Goal: Task Accomplishment & Management: Use online tool/utility

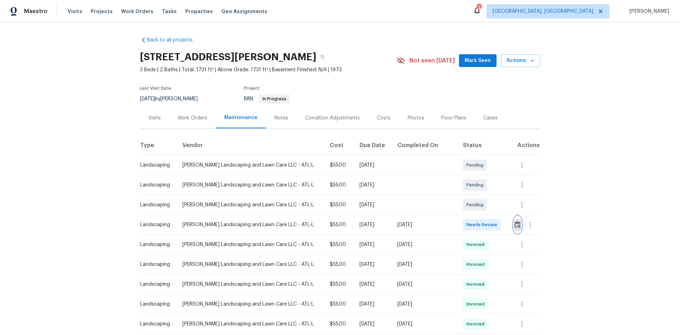
click at [515, 223] on img "button" at bounding box center [518, 224] width 6 height 7
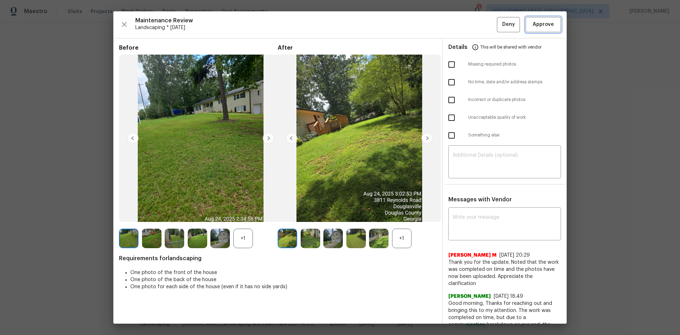
click at [539, 25] on span "Approve" at bounding box center [543, 24] width 21 height 9
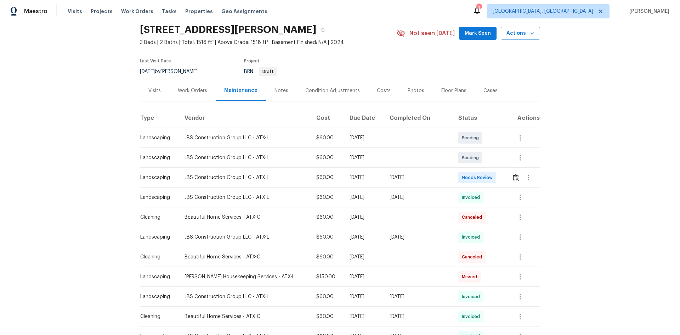
scroll to position [35, 0]
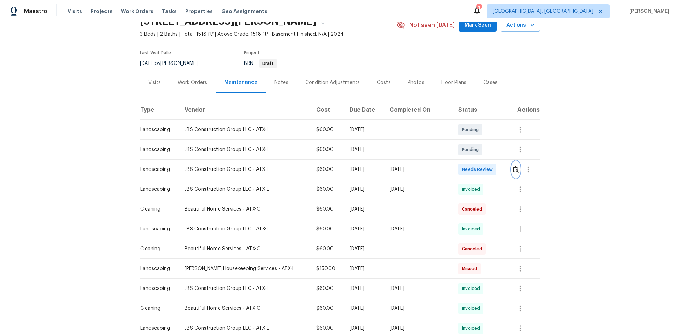
click at [513, 170] on img "button" at bounding box center [516, 169] width 6 height 7
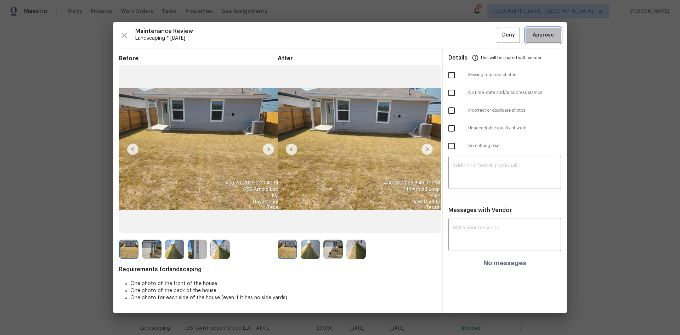
click at [544, 38] on span "Approve" at bounding box center [543, 35] width 21 height 9
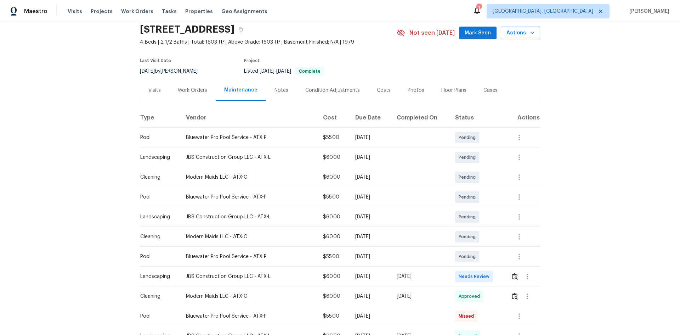
scroll to position [35, 0]
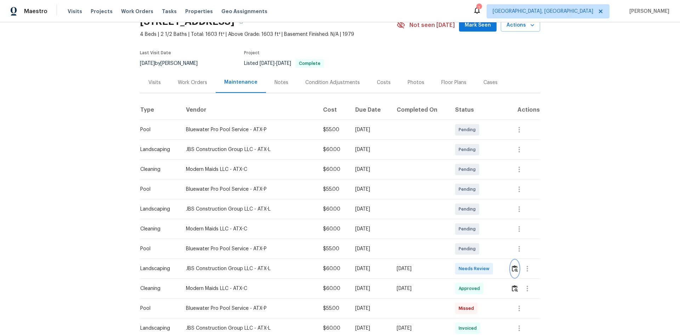
click at [512, 266] on img "button" at bounding box center [515, 268] width 6 height 7
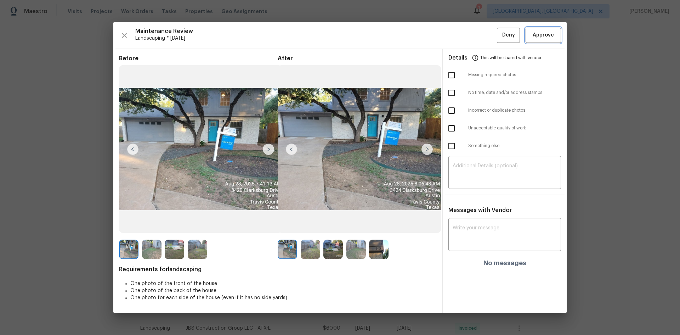
click at [539, 29] on button "Approve" at bounding box center [543, 35] width 35 height 15
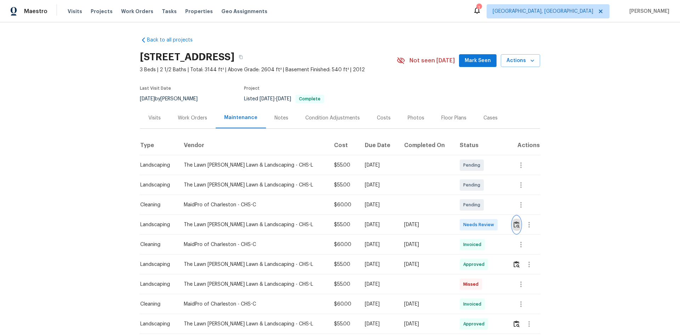
click at [514, 225] on img "button" at bounding box center [517, 224] width 6 height 7
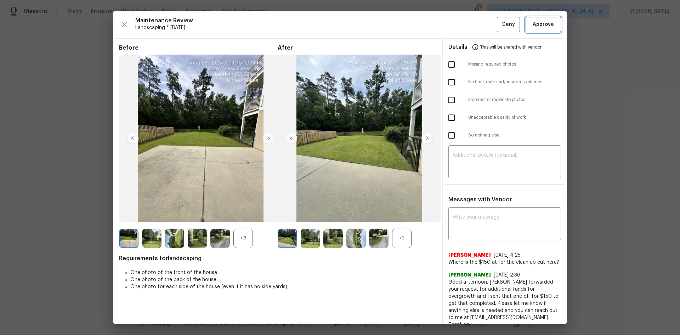
click at [533, 27] on span "Approve" at bounding box center [543, 24] width 21 height 9
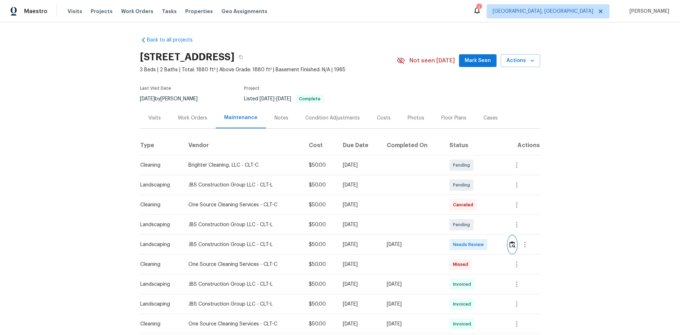
click at [511, 244] on img "button" at bounding box center [513, 244] width 6 height 7
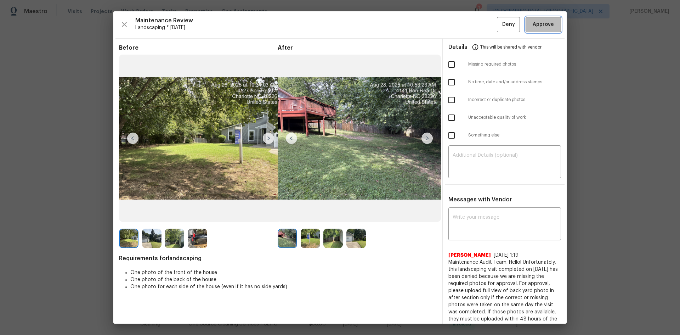
click at [538, 24] on span "Approve" at bounding box center [543, 24] width 21 height 9
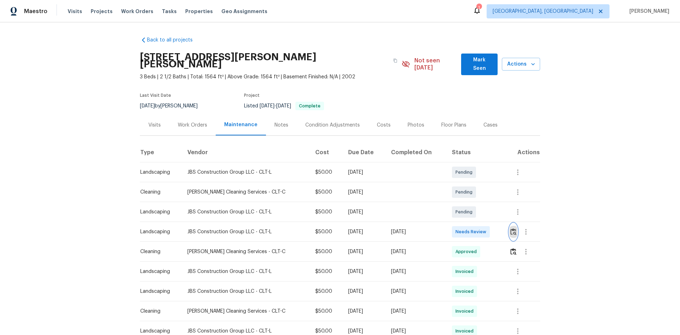
click at [511, 228] on img "button" at bounding box center [514, 231] width 6 height 7
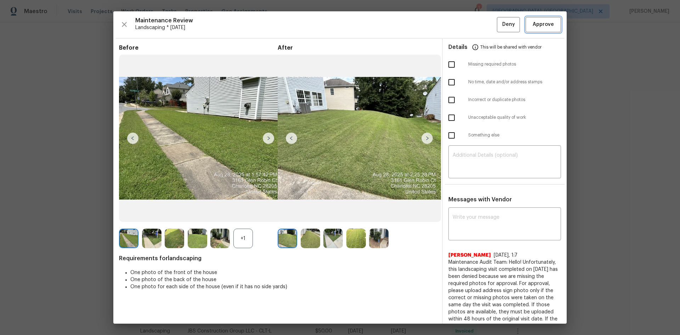
click at [536, 25] on span "Approve" at bounding box center [543, 24] width 21 height 9
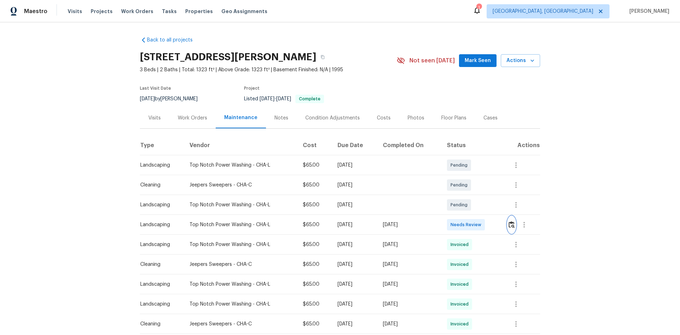
click at [512, 223] on img "button" at bounding box center [512, 224] width 6 height 7
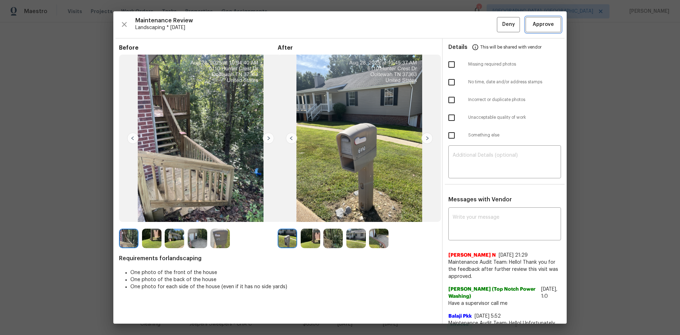
click at [535, 27] on span "Approve" at bounding box center [543, 24] width 21 height 9
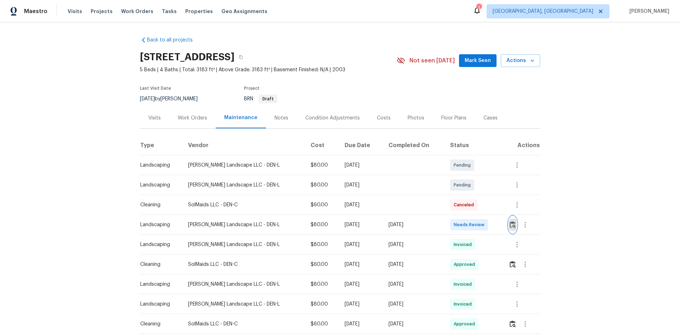
click at [512, 225] on img "button" at bounding box center [513, 224] width 6 height 7
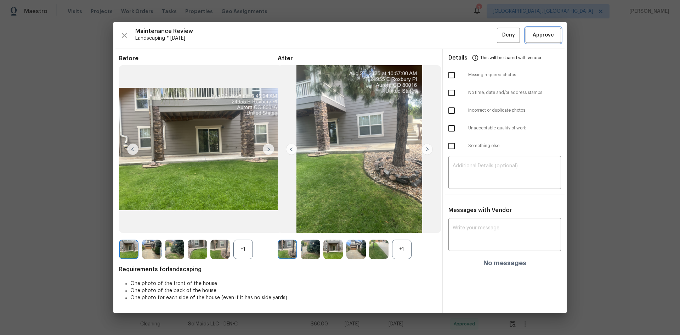
click at [541, 35] on span "Approve" at bounding box center [543, 35] width 21 height 9
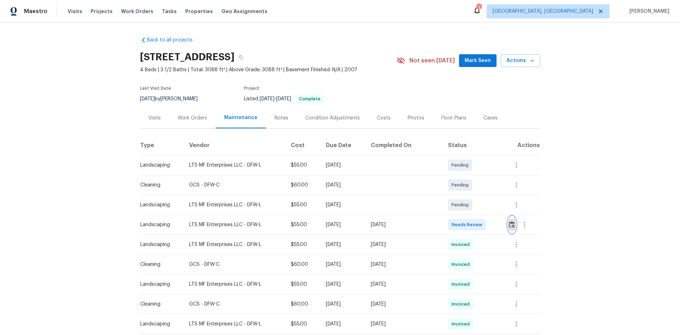
click at [509, 224] on img "button" at bounding box center [512, 224] width 6 height 7
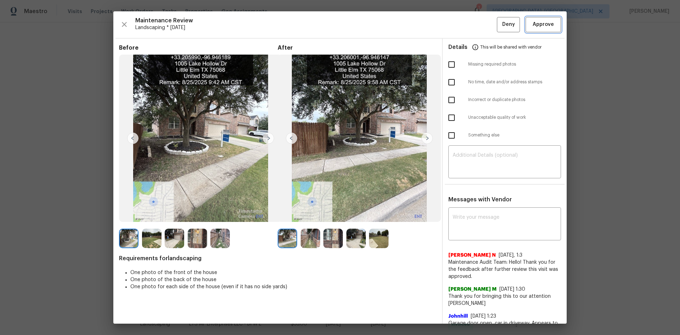
click at [536, 26] on span "Approve" at bounding box center [543, 24] width 21 height 9
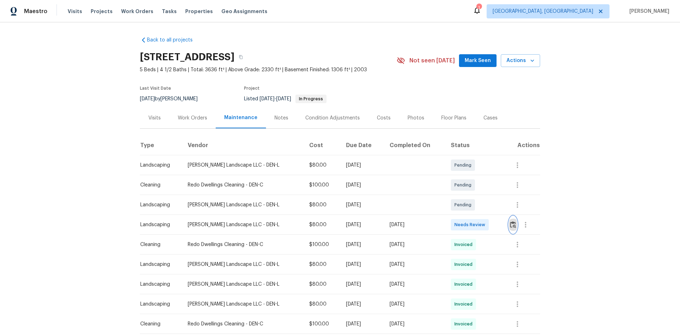
click at [510, 221] on img "button" at bounding box center [513, 224] width 6 height 7
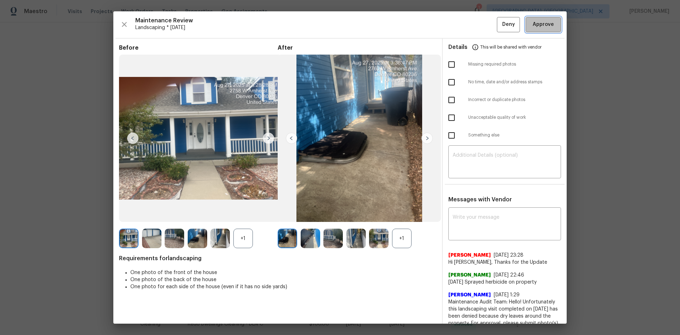
click at [550, 27] on button "Approve" at bounding box center [543, 24] width 35 height 15
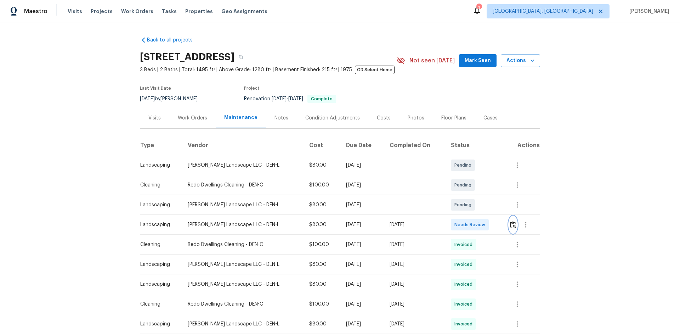
click at [510, 224] on img "button" at bounding box center [513, 224] width 6 height 7
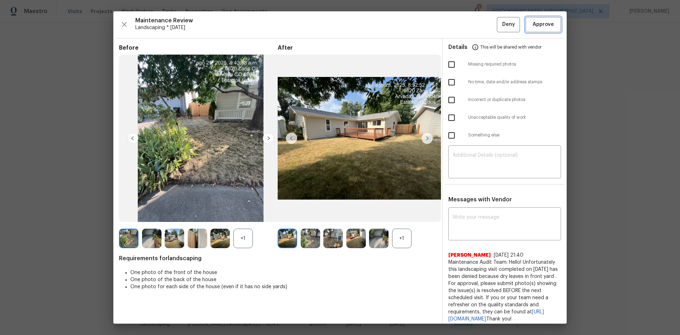
click at [538, 24] on span "Approve" at bounding box center [543, 24] width 21 height 9
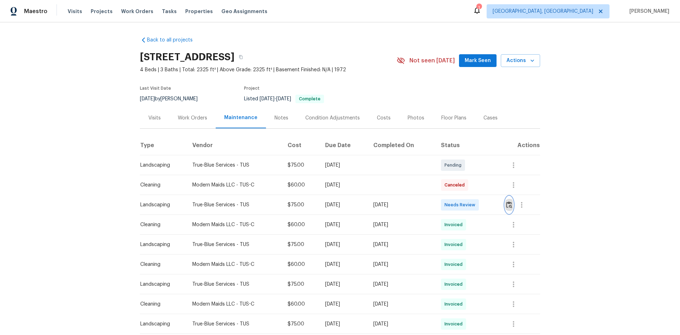
click at [510, 202] on img "button" at bounding box center [509, 204] width 6 height 7
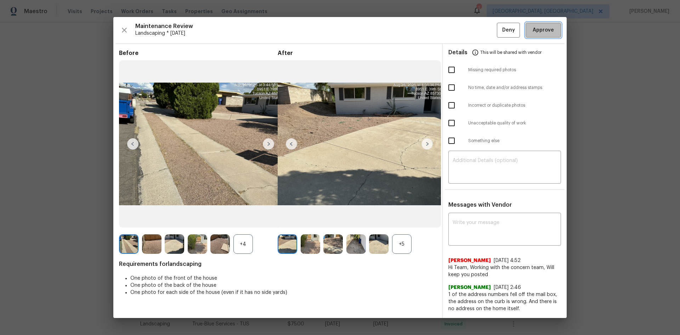
click at [536, 30] on span "Approve" at bounding box center [543, 30] width 21 height 9
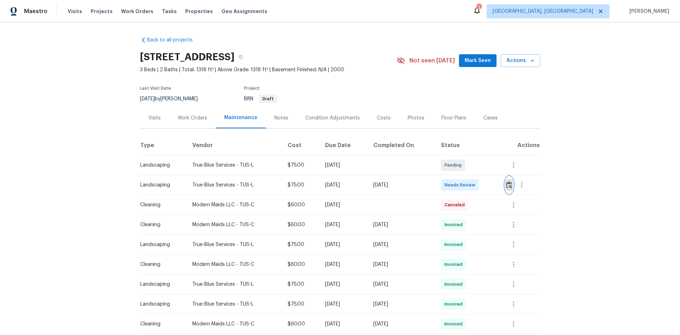
click at [509, 186] on img "button" at bounding box center [509, 184] width 6 height 7
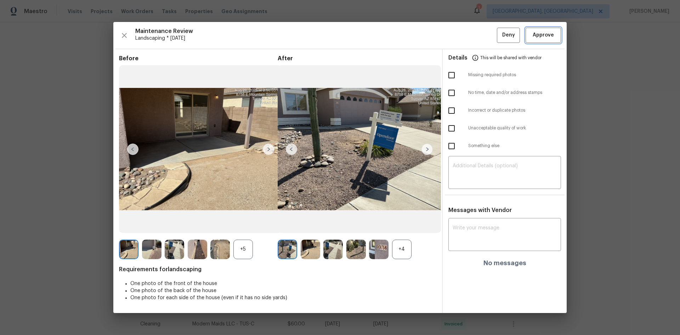
click at [542, 37] on span "Approve" at bounding box center [543, 35] width 21 height 9
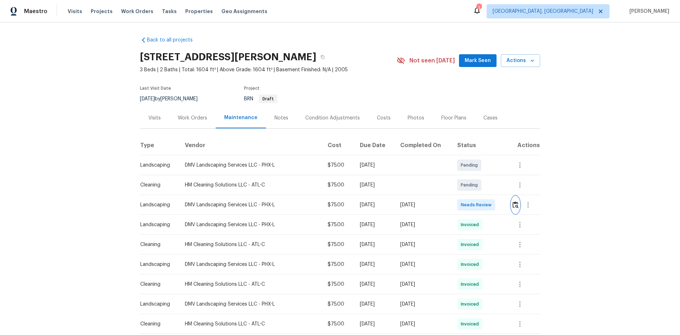
click at [514, 202] on img "button" at bounding box center [516, 204] width 6 height 7
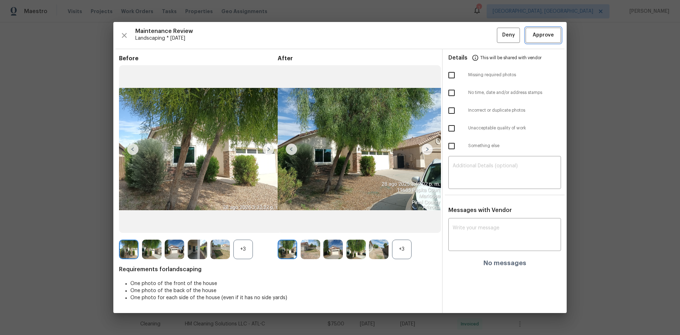
click at [543, 34] on span "Approve" at bounding box center [543, 35] width 21 height 9
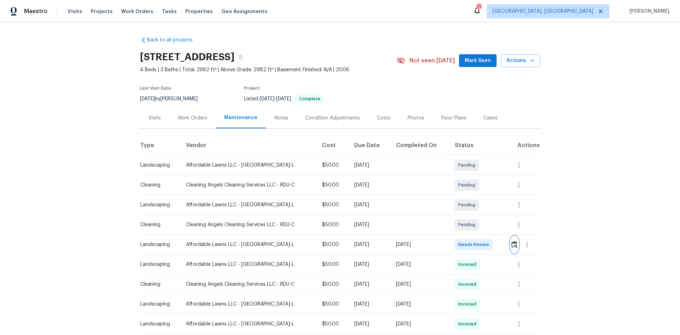
click at [514, 244] on img "button" at bounding box center [515, 244] width 6 height 7
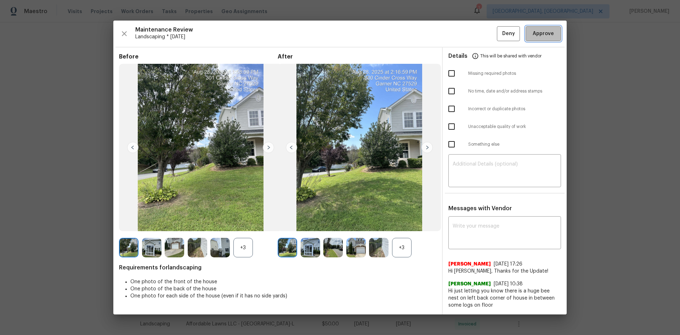
click at [541, 33] on span "Approve" at bounding box center [543, 33] width 21 height 9
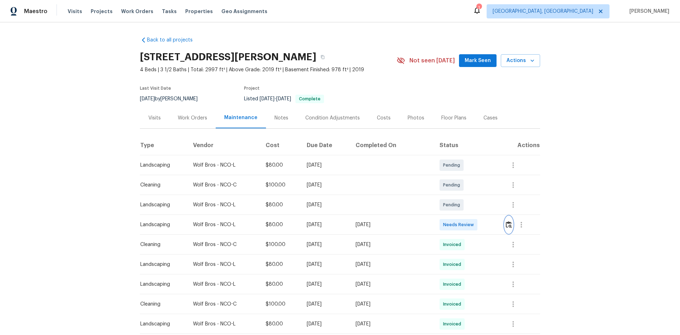
click at [506, 225] on img "button" at bounding box center [509, 224] width 6 height 7
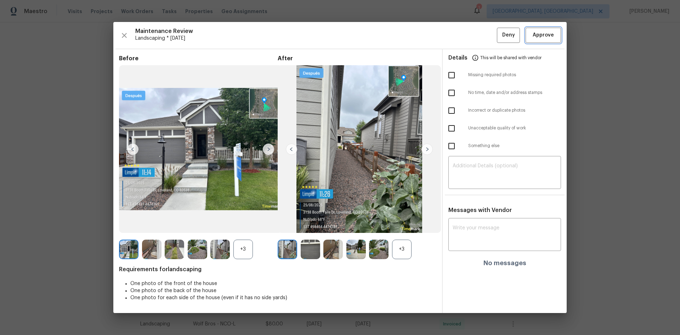
click at [542, 35] on span "Approve" at bounding box center [543, 35] width 21 height 9
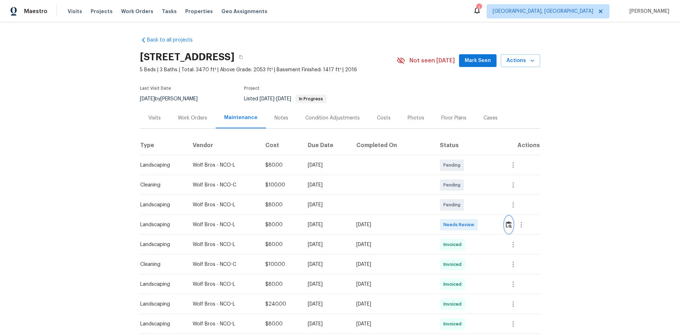
click at [507, 225] on img "button" at bounding box center [509, 224] width 6 height 7
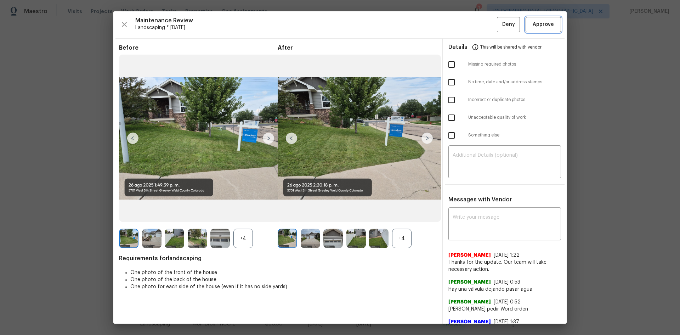
click at [541, 26] on span "Approve" at bounding box center [543, 24] width 21 height 9
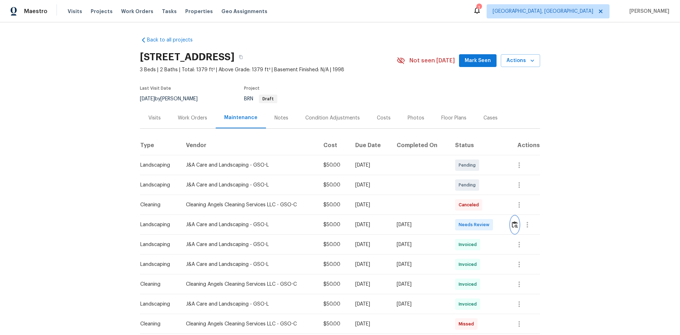
click at [513, 225] on img "button" at bounding box center [515, 224] width 6 height 7
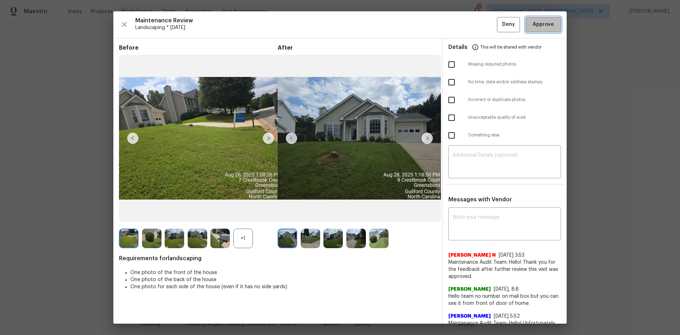
click at [531, 29] on button "Approve" at bounding box center [543, 24] width 35 height 15
